Goal: Find contact information

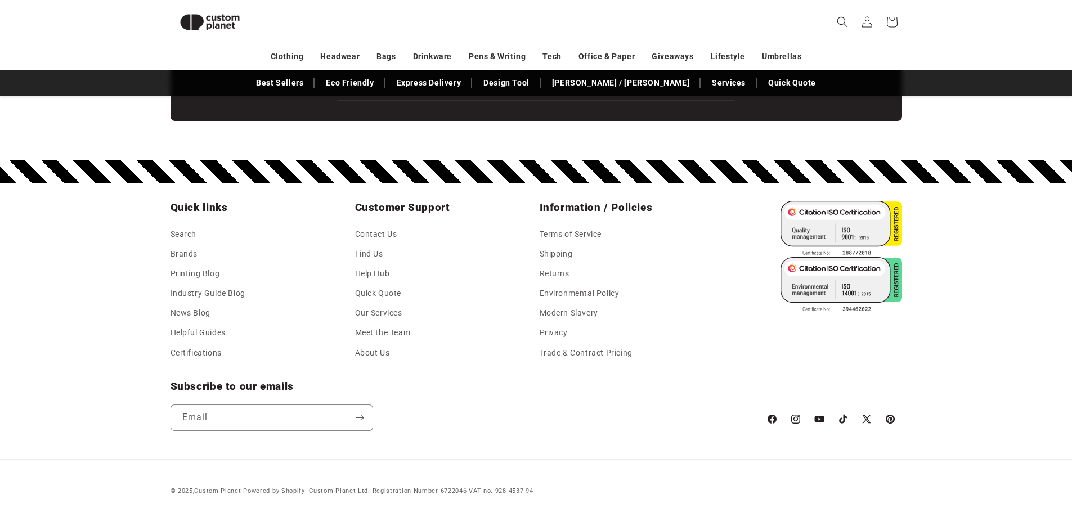
scroll to position [0, 1072]
click at [366, 233] on link "Contact Us" at bounding box center [376, 235] width 42 height 17
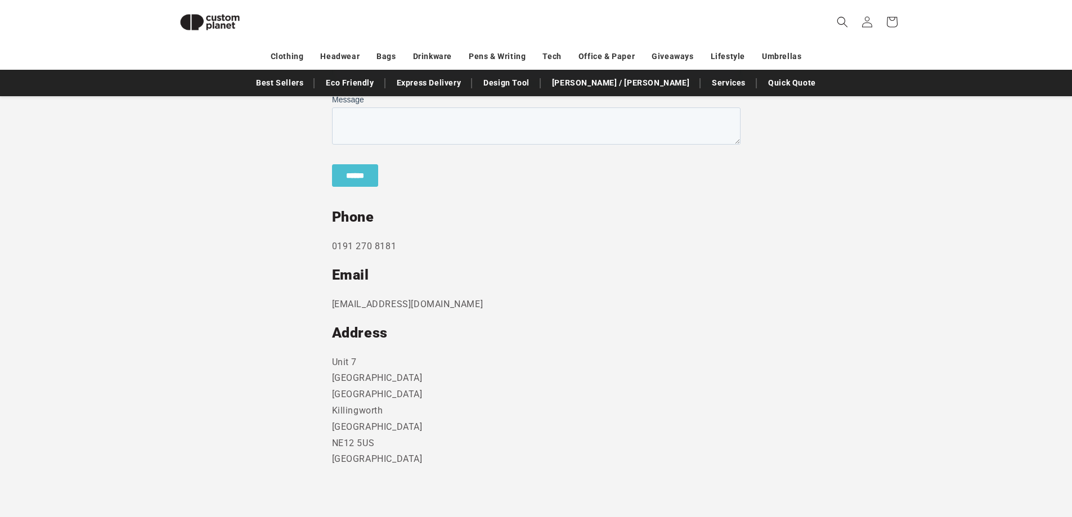
scroll to position [491, 0]
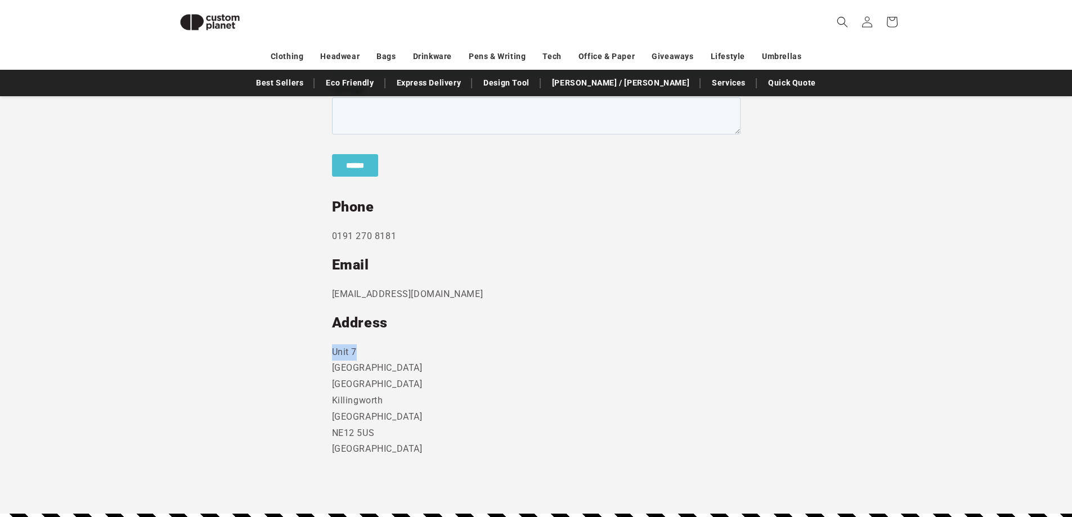
drag, startPoint x: 332, startPoint y: 352, endPoint x: 371, endPoint y: 357, distance: 39.2
click at [371, 357] on p "Unit 7 Strand Business Centre Camperdown Ind Est Killingworth Newcastle Upon Ty…" at bounding box center [536, 401] width 409 height 114
drag, startPoint x: 431, startPoint y: 368, endPoint x: 317, endPoint y: 355, distance: 114.4
click at [317, 355] on section "Send us a message and someone will get back to you within 24 hours. Phone 0191 …" at bounding box center [536, 207] width 1072 height 614
copy p "Unit 7 Strand Business Centre"
